Goal: Task Accomplishment & Management: Use online tool/utility

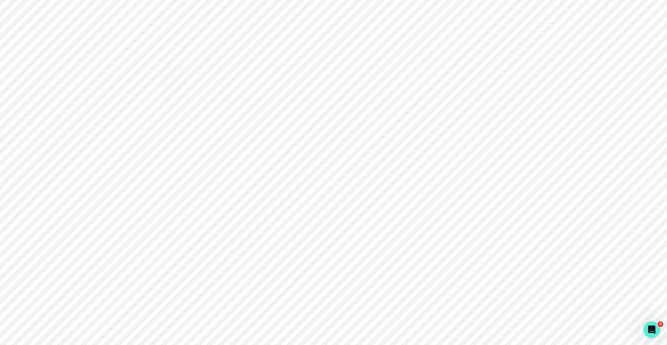
scroll to position [82, 0]
click at [38, 210] on p "Admin Data" at bounding box center [43, 210] width 28 height 6
click at [302, 110] on div "< Previous Page Next Page >" at bounding box center [377, 107] width 558 height 14
click at [308, 100] on div "< Previous Page Next Page >" at bounding box center [377, 107] width 558 height 14
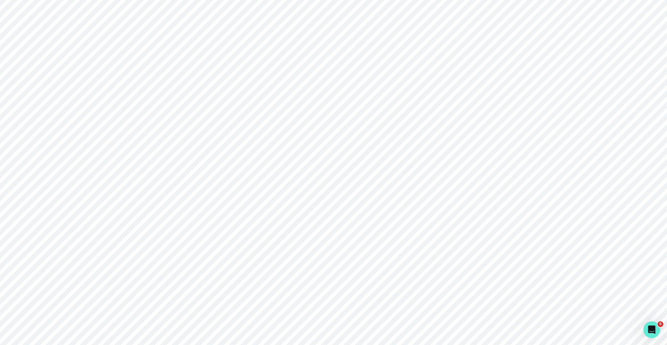
click at [51, 212] on p "Admin Data" at bounding box center [43, 210] width 28 height 6
click at [184, 69] on input "Search user by name or email" at bounding box center [377, 71] width 558 height 17
paste input "[EMAIL_ADDRESS][DOMAIN_NAME]"
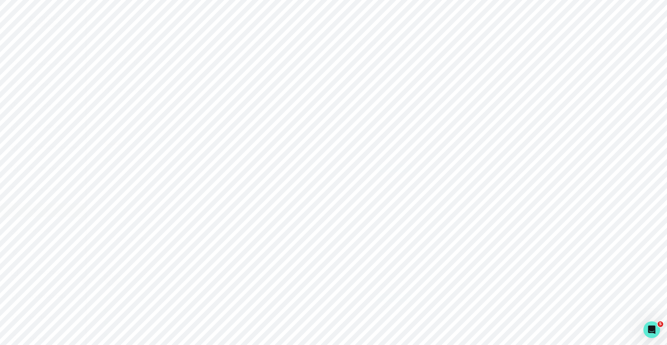
type input "[EMAIL_ADDRESS][DOMAIN_NAME]"
click at [139, 237] on button "Impersonate" at bounding box center [132, 238] width 56 height 15
click at [166, 304] on button "Impersonate" at bounding box center [160, 303] width 46 height 14
